Goal: Task Accomplishment & Management: Use online tool/utility

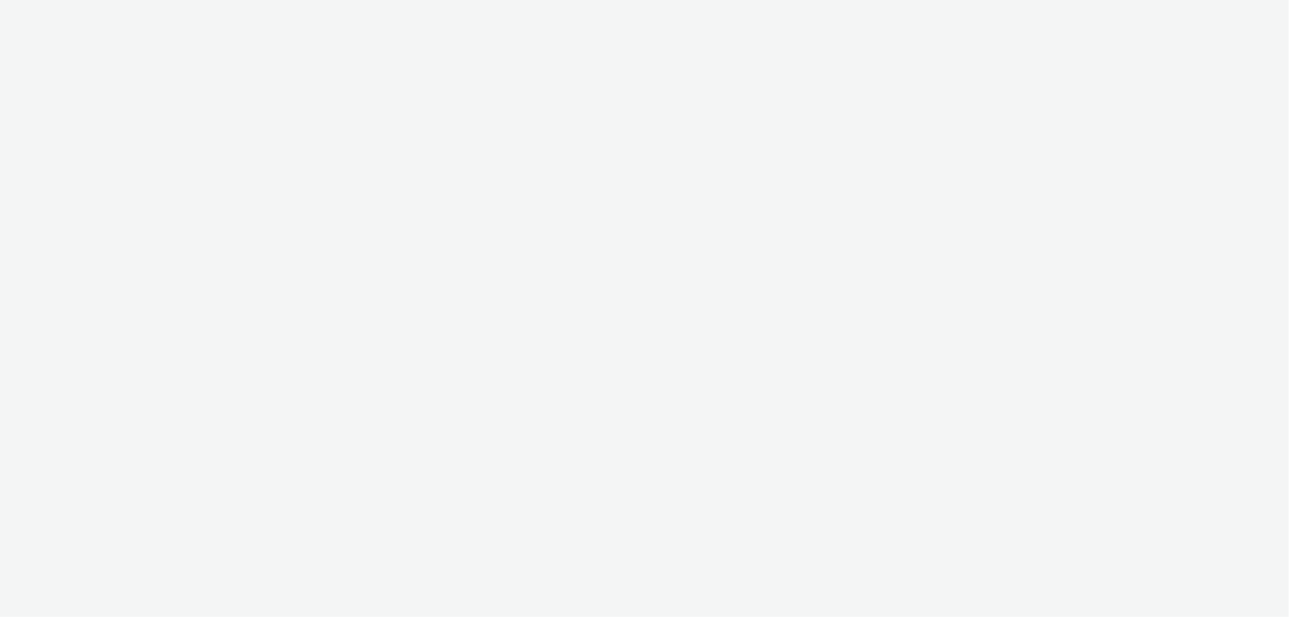
select select "11a7df10-284f-415c-b52a-427acf4c31ae"
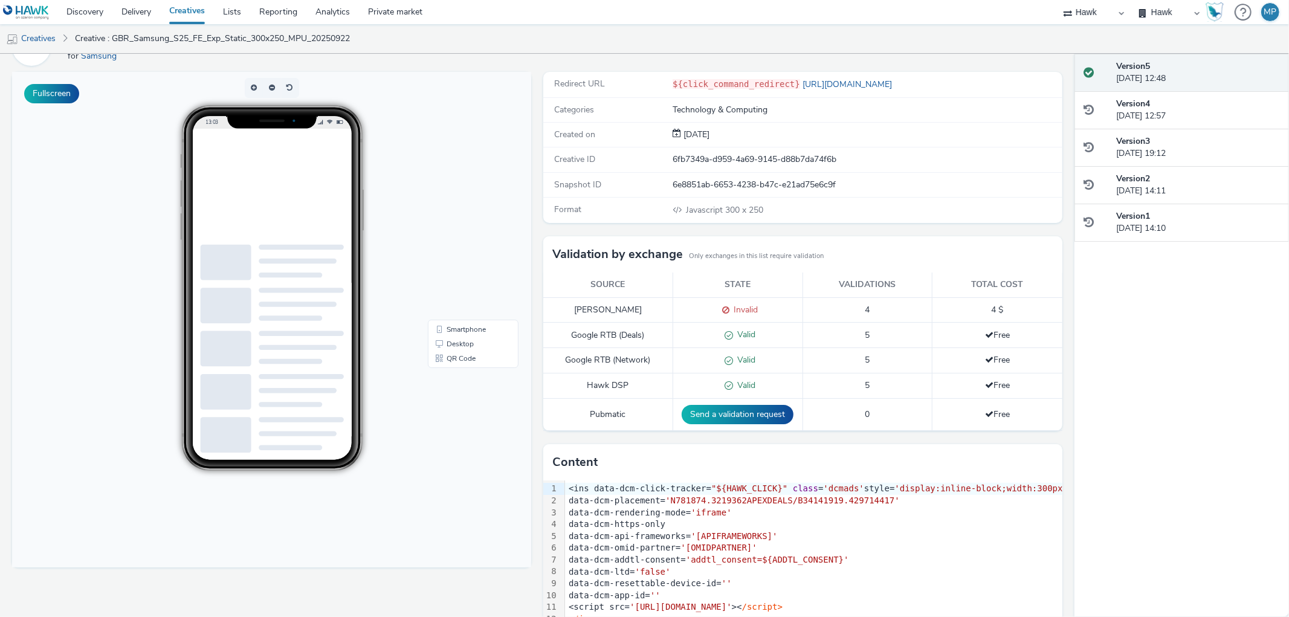
scroll to position [130, 0]
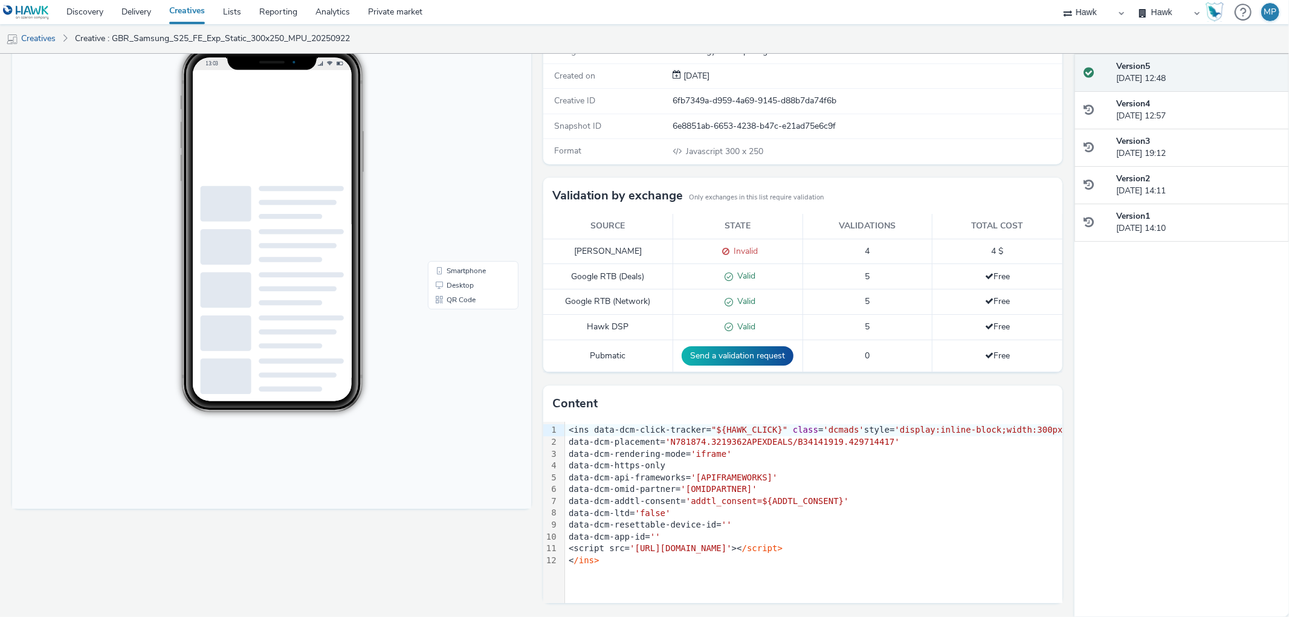
drag, startPoint x: 418, startPoint y: 499, endPoint x: 466, endPoint y: 413, distance: 99.0
click at [419, 499] on body "13:03 Smartphone Desktop QR Code" at bounding box center [271, 260] width 519 height 495
click at [458, 279] on link "Desktop" at bounding box center [473, 285] width 86 height 14
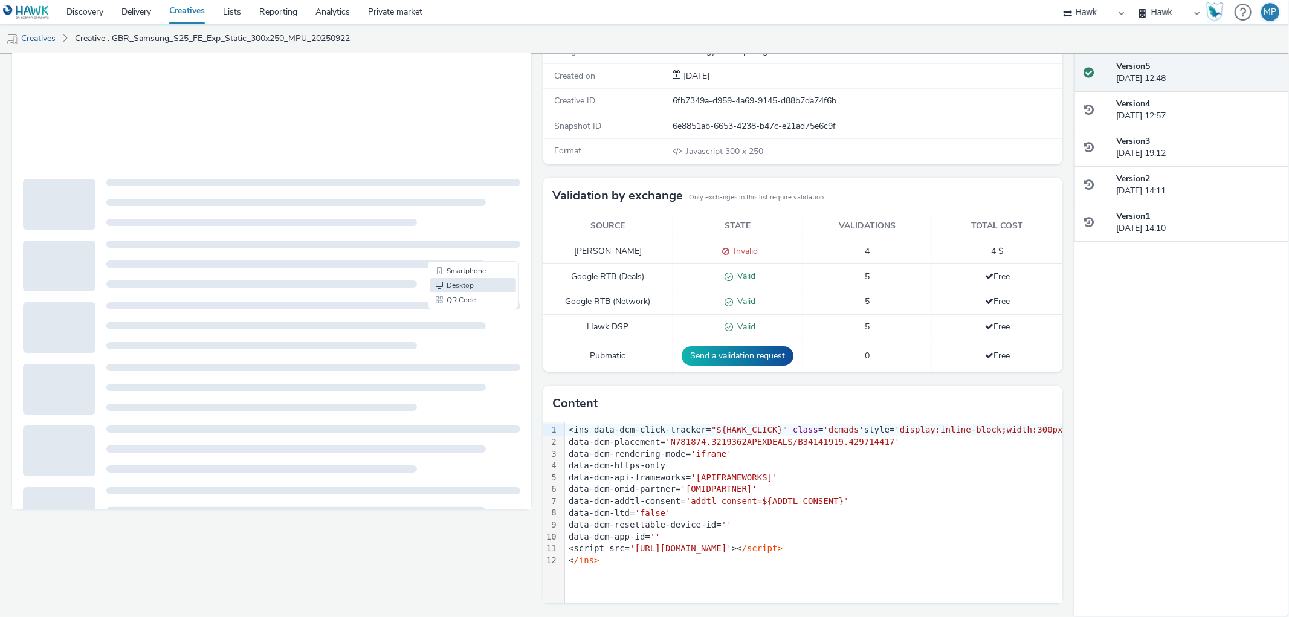
scroll to position [0, 0]
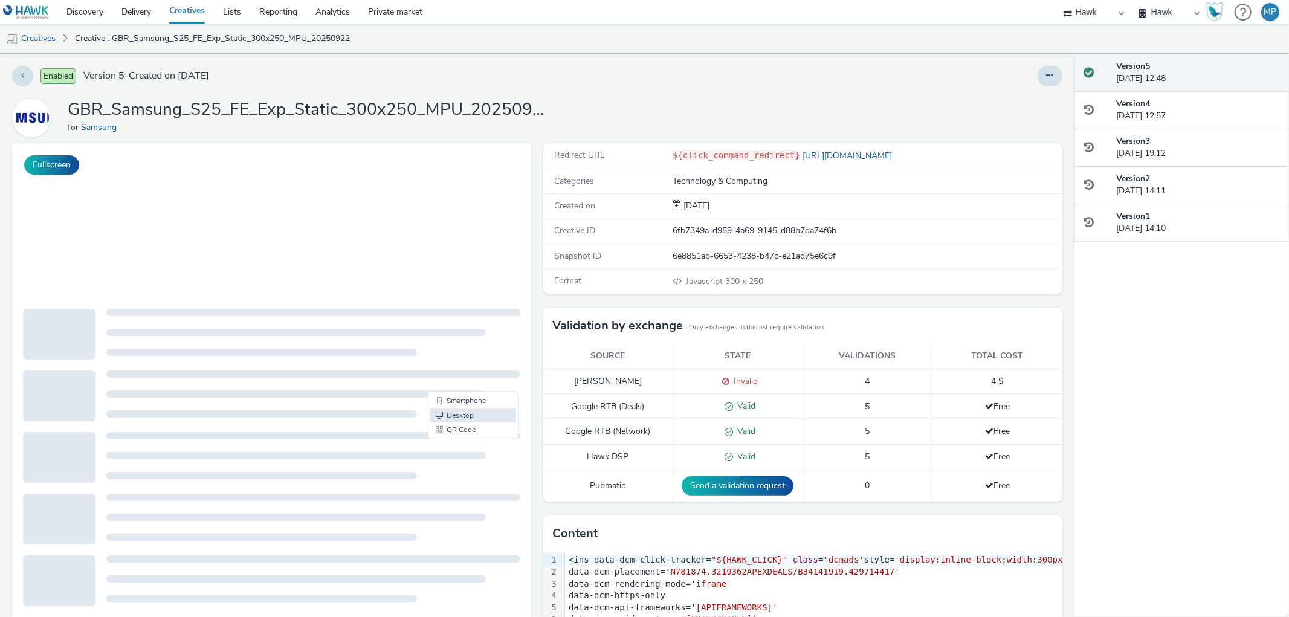
drag, startPoint x: 119, startPoint y: 222, endPoint x: 109, endPoint y: 222, distance: 10.3
click at [115, 222] on ins at bounding box center [102, 218] width 181 height 151
click at [66, 161] on button "Fullscreen" at bounding box center [51, 164] width 55 height 19
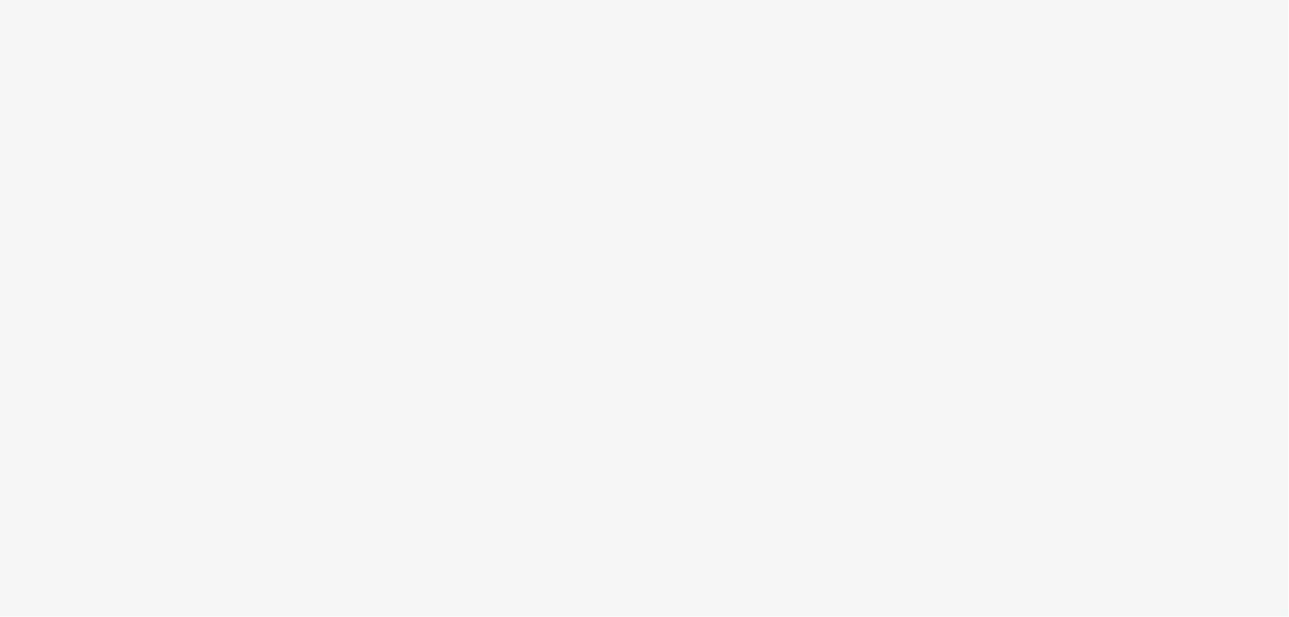
select select "11a7df10-284f-415c-b52a-427acf4c31ae"
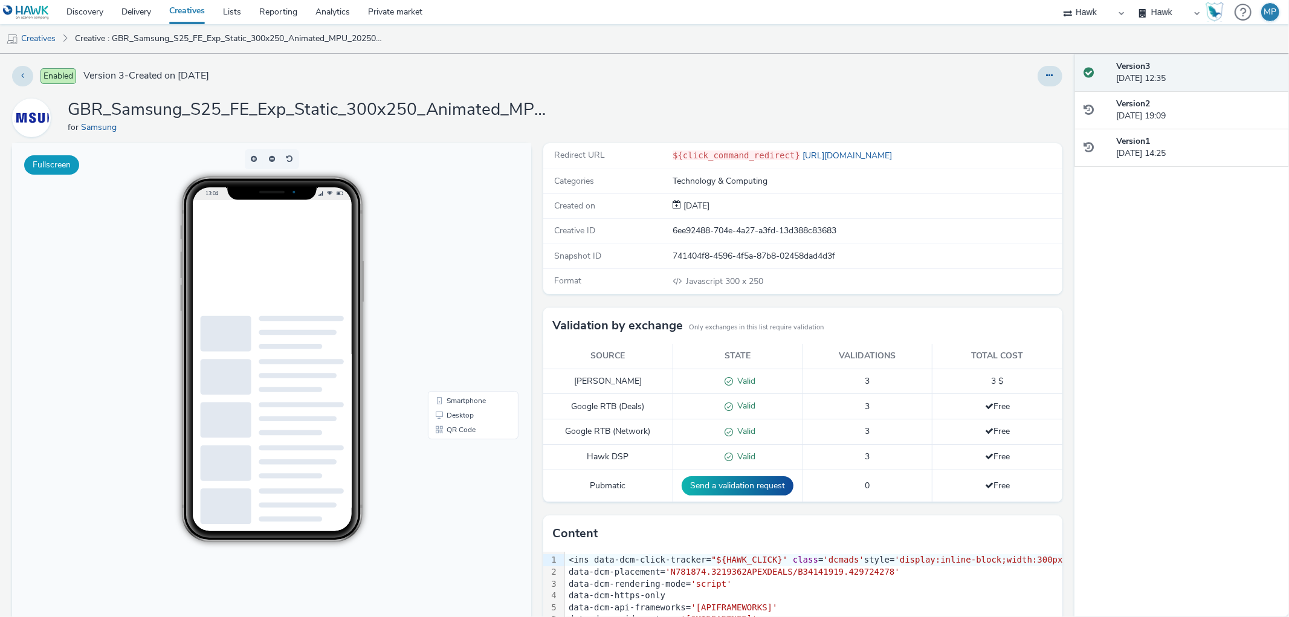
click at [63, 165] on button "Fullscreen" at bounding box center [51, 164] width 55 height 19
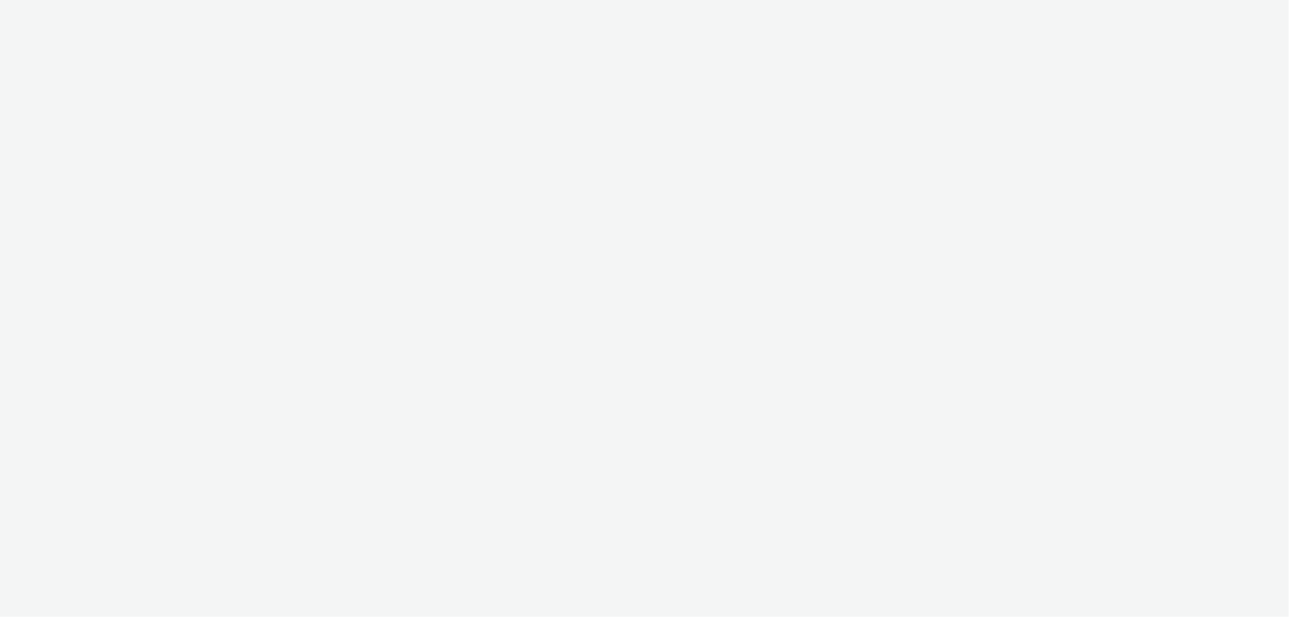
select select "11a7df10-284f-415c-b52a-427acf4c31ae"
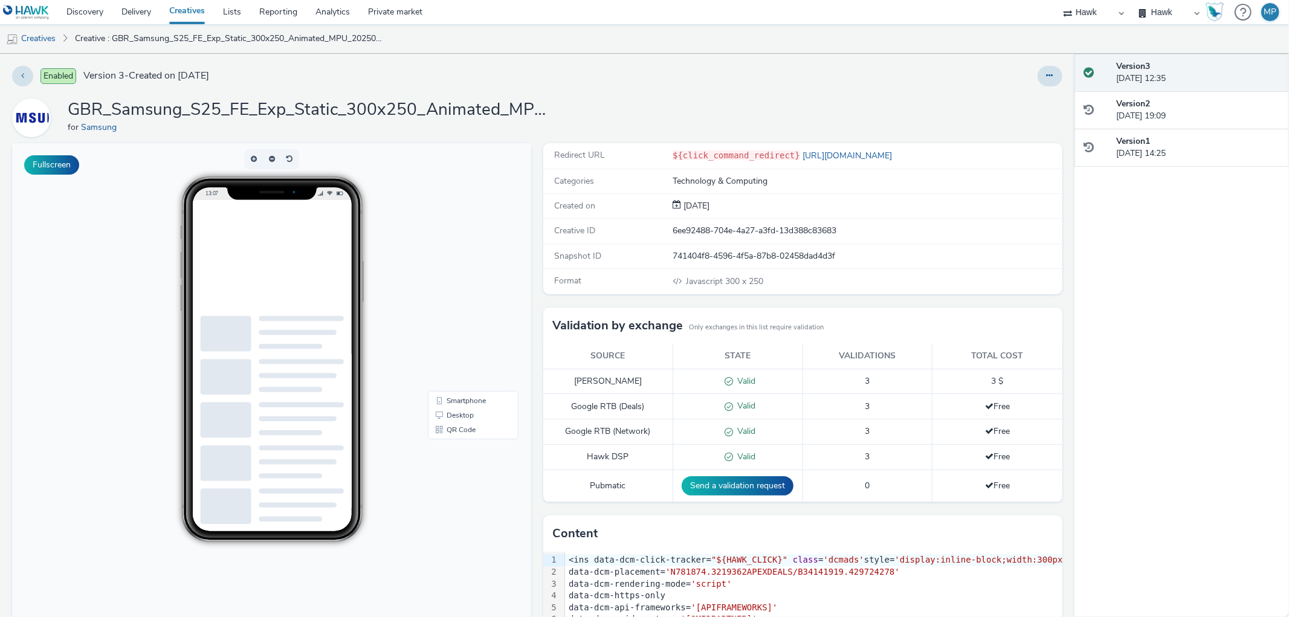
click at [250, 514] on div at bounding box center [271, 506] width 143 height 36
click at [446, 429] on link "QR Code" at bounding box center [473, 429] width 86 height 14
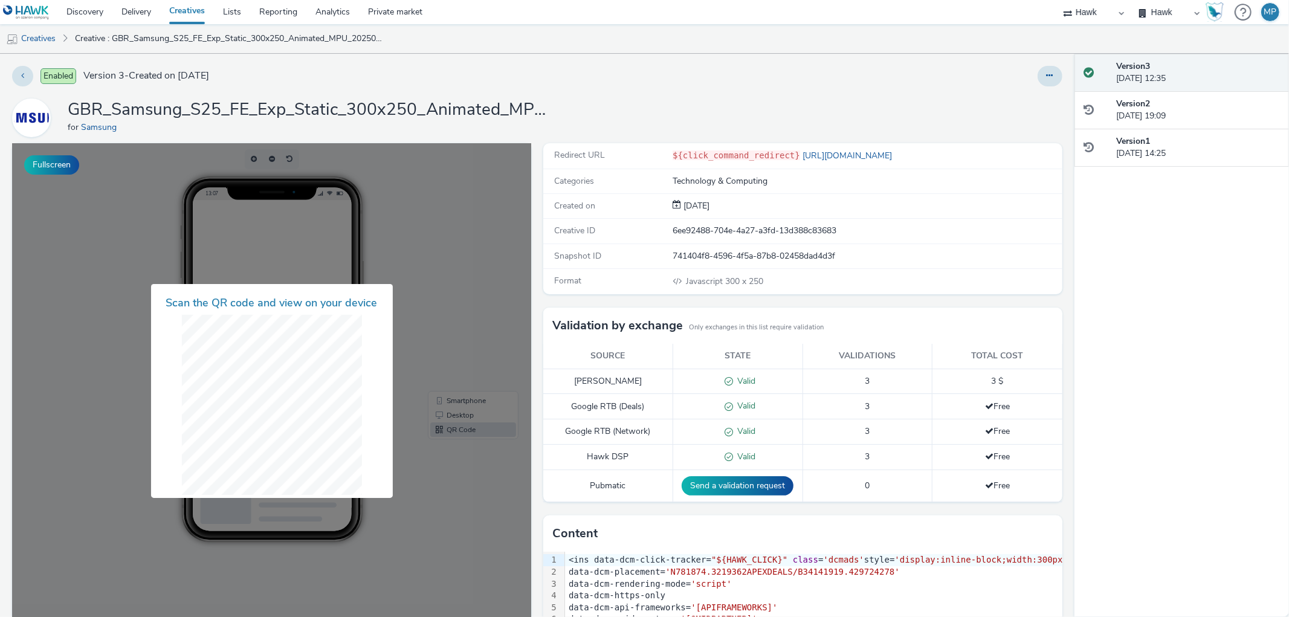
drag, startPoint x: 348, startPoint y: 534, endPoint x: 233, endPoint y: 550, distance: 116.5
click at [347, 535] on div at bounding box center [271, 390] width 519 height 495
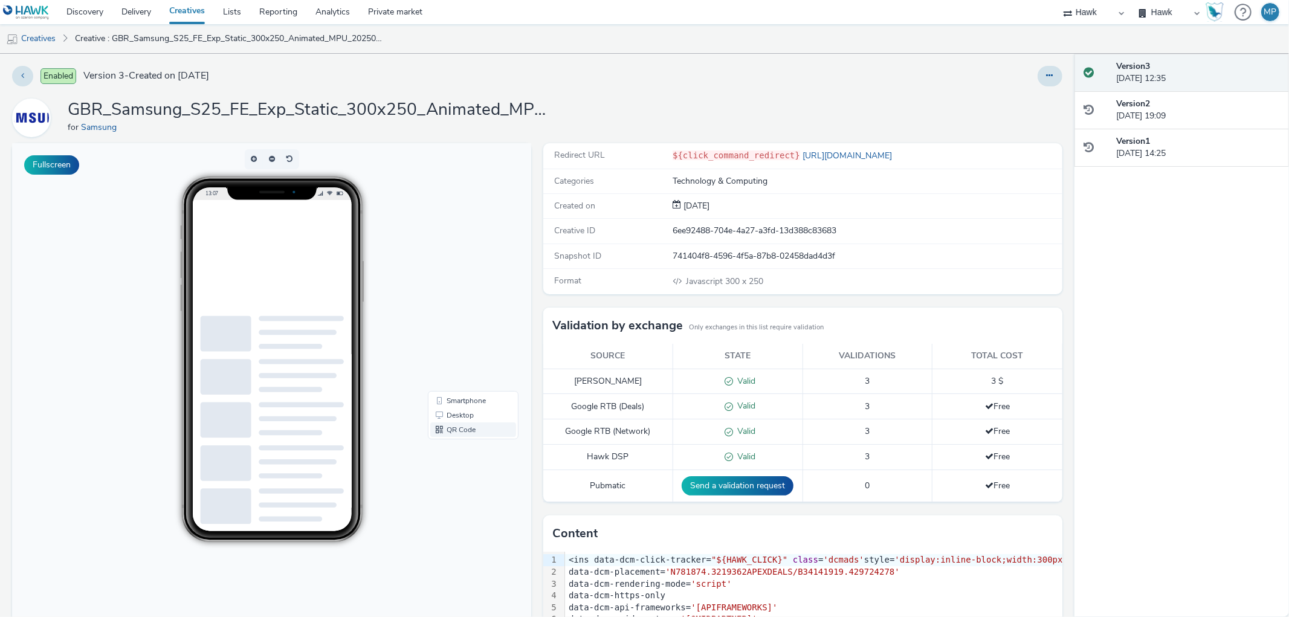
click at [478, 433] on link "QR Code" at bounding box center [473, 429] width 86 height 14
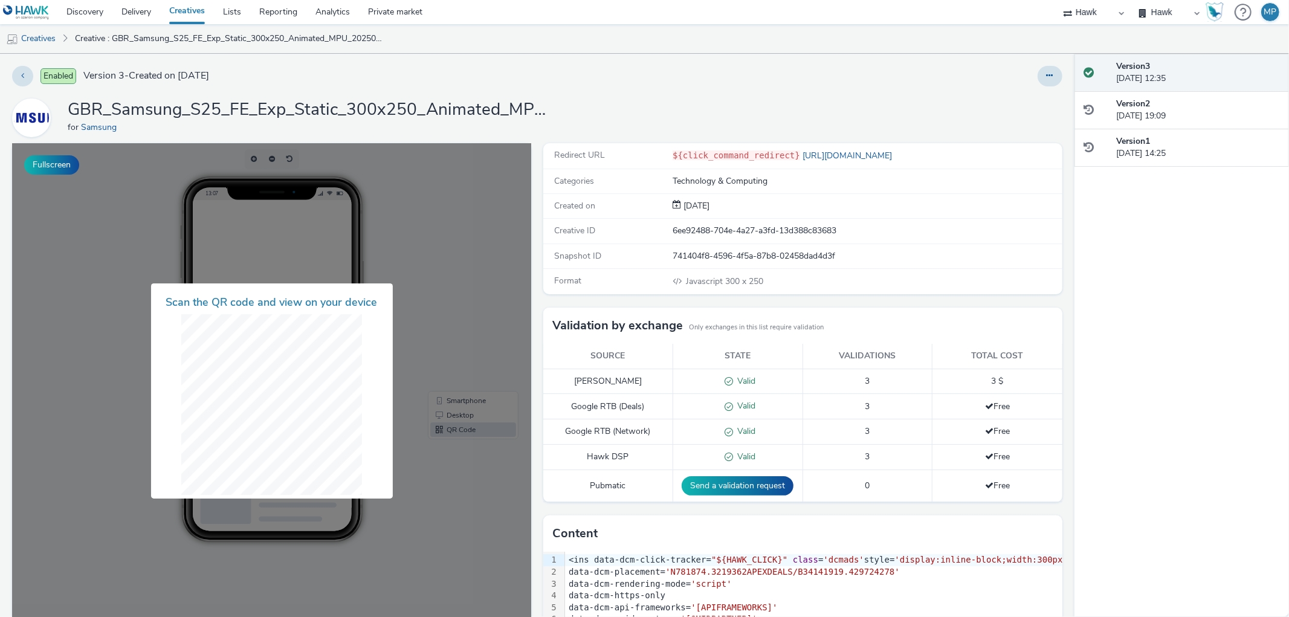
click at [611, 536] on div "Content" at bounding box center [802, 533] width 519 height 36
click at [257, 504] on div at bounding box center [271, 390] width 519 height 495
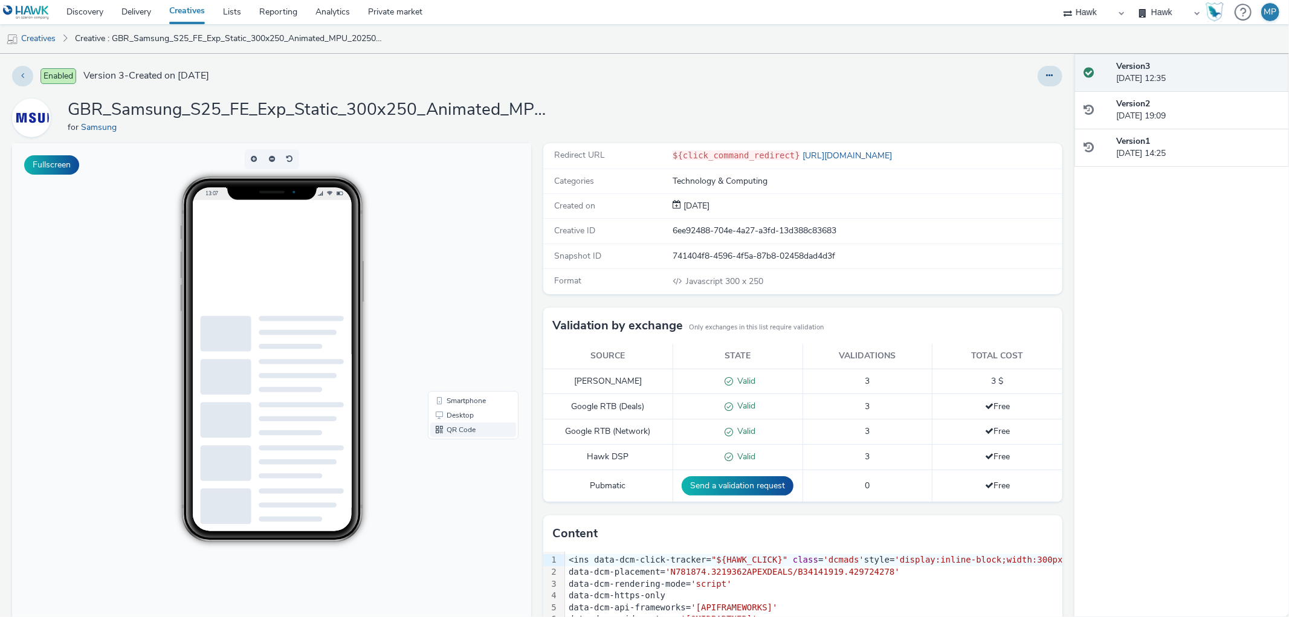
click at [465, 425] on link "QR Code" at bounding box center [473, 429] width 86 height 14
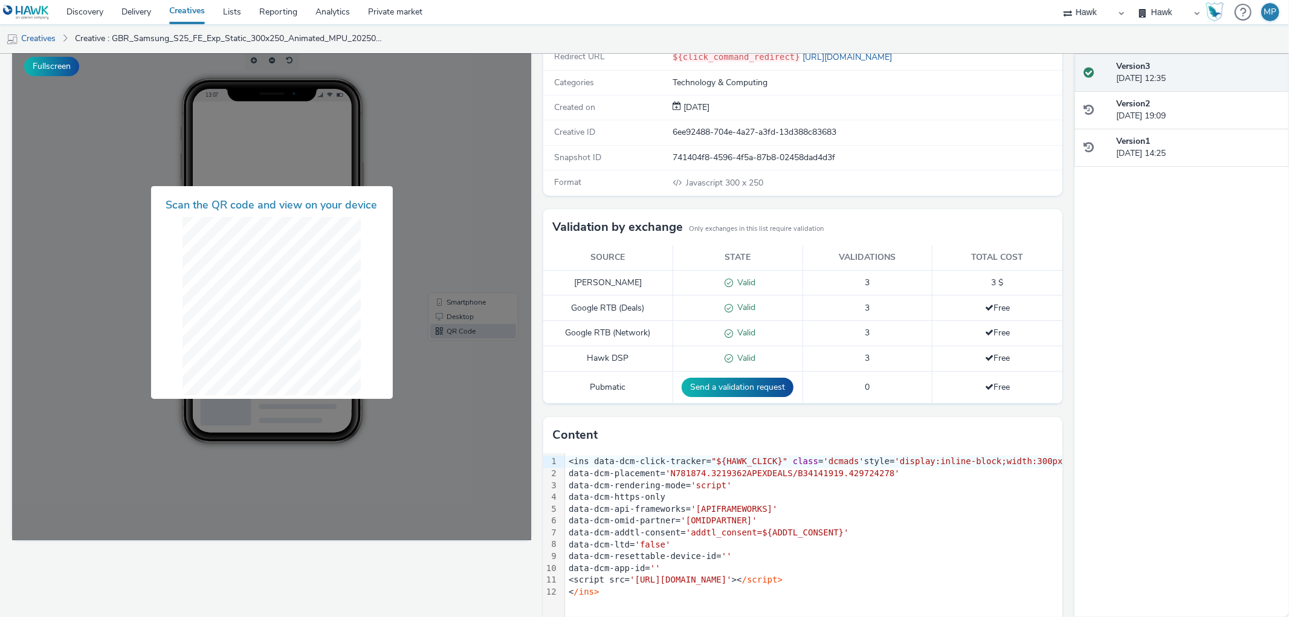
scroll to position [130, 0]
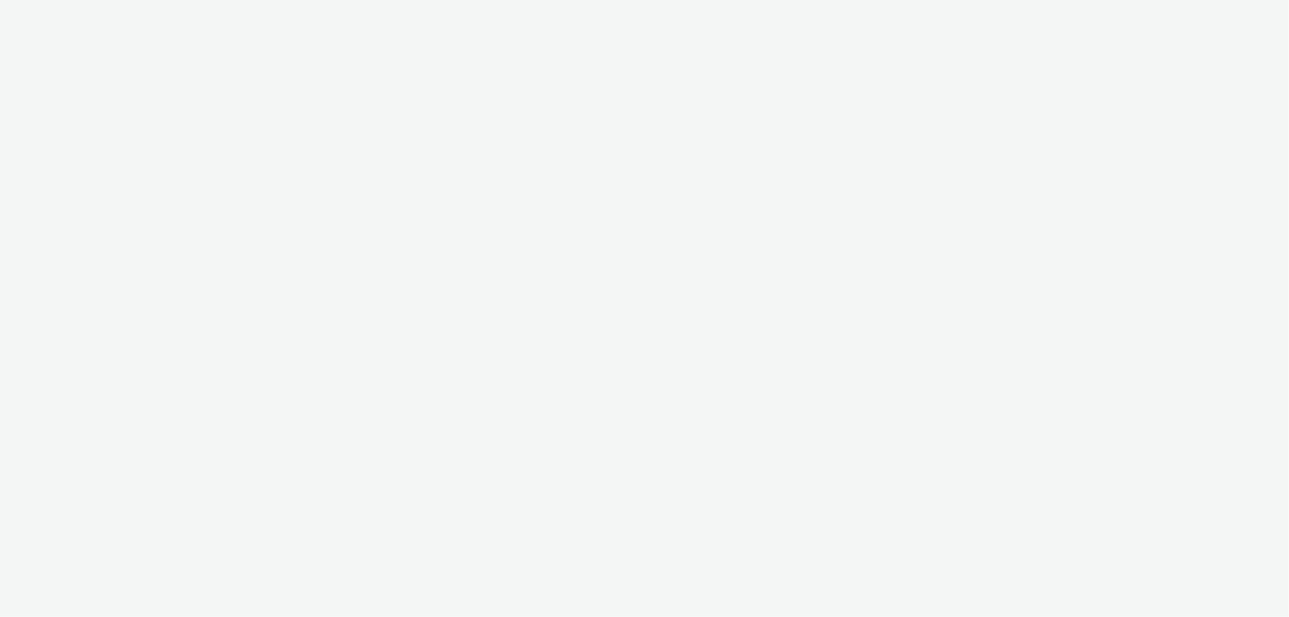
select select "11a7df10-284f-415c-b52a-427acf4c31ae"
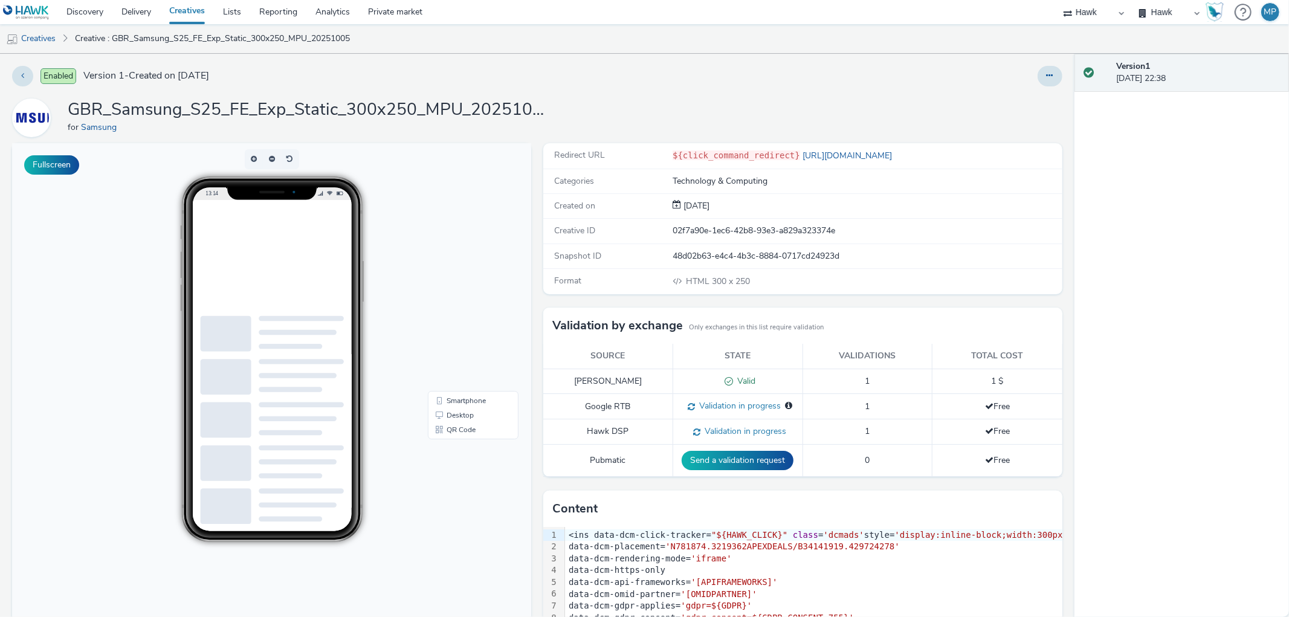
click at [272, 571] on body "13:14 Smartphone Desktop QR Code" at bounding box center [271, 390] width 519 height 495
click at [57, 164] on button "Fullscreen" at bounding box center [51, 164] width 55 height 19
click at [465, 429] on link "QR Code" at bounding box center [473, 429] width 86 height 14
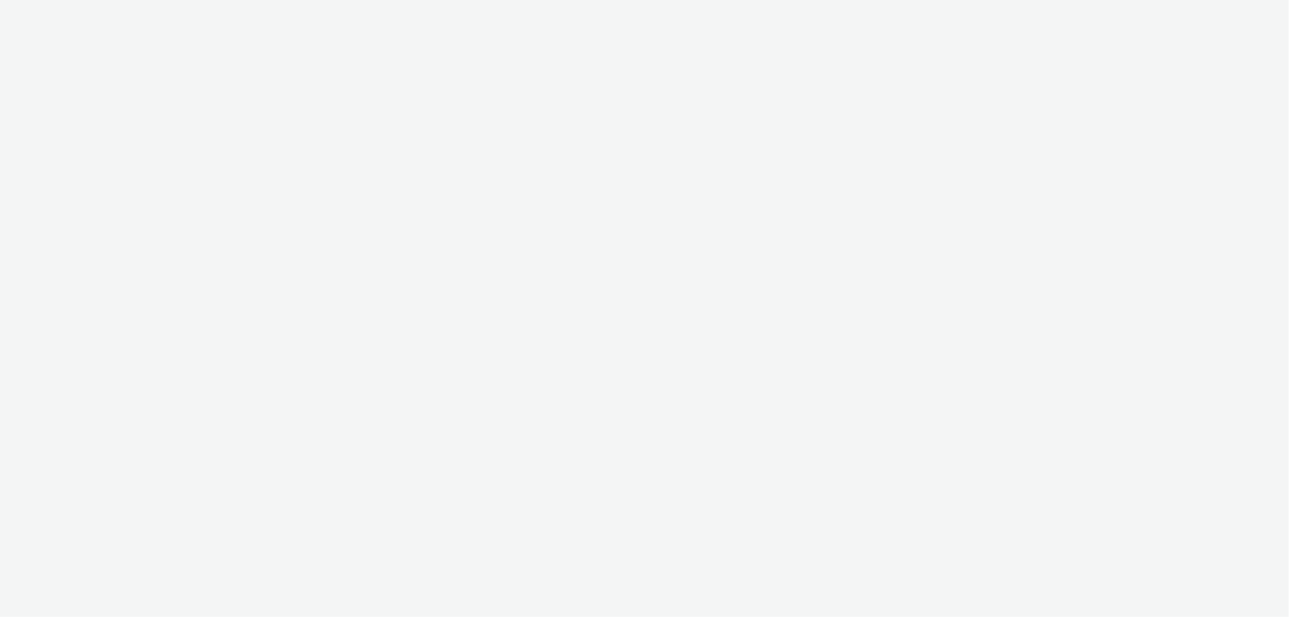
select select "11a7df10-284f-415c-b52a-427acf4c31ae"
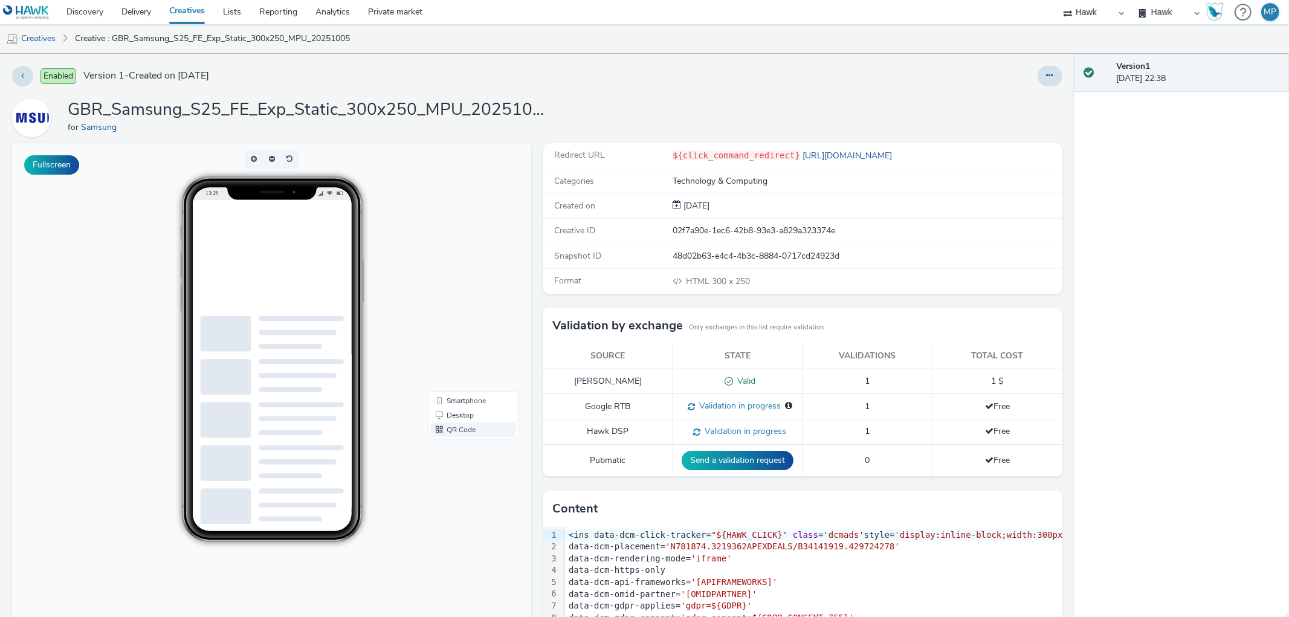
click at [446, 437] on div "Smartphone Desktop QR Code" at bounding box center [473, 415] width 91 height 48
click at [448, 433] on link "QR Code" at bounding box center [473, 429] width 86 height 14
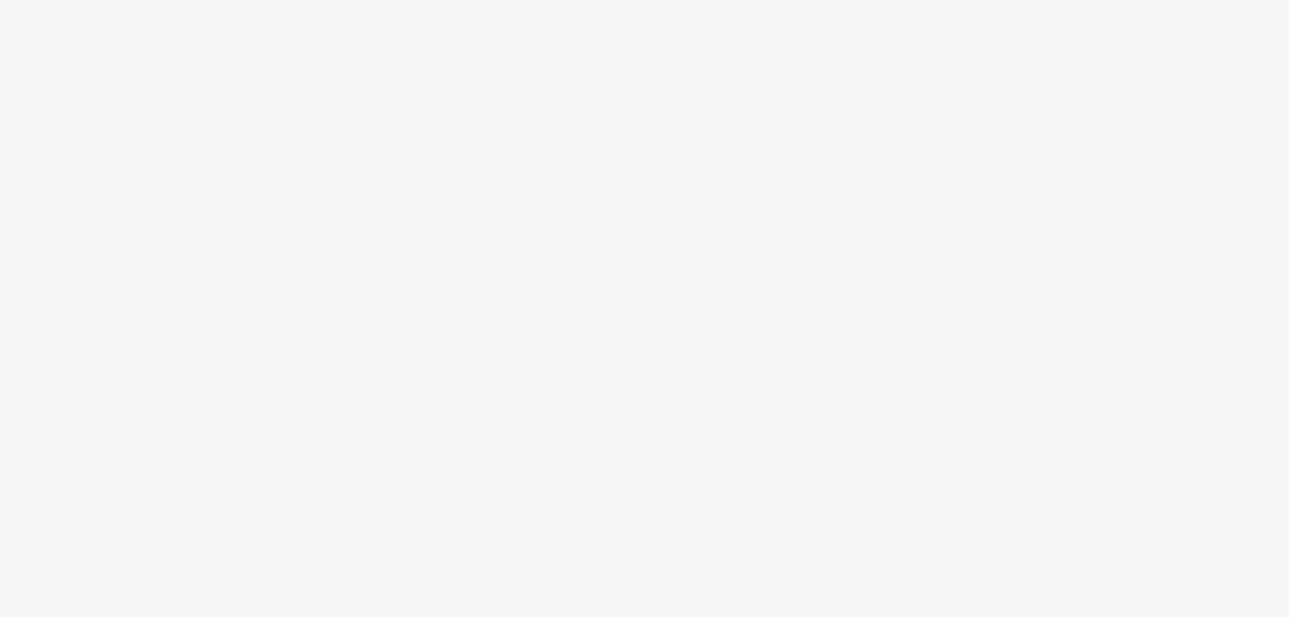
select select "11a7df10-284f-415c-b52a-427acf4c31ae"
